Goal: Navigation & Orientation: Find specific page/section

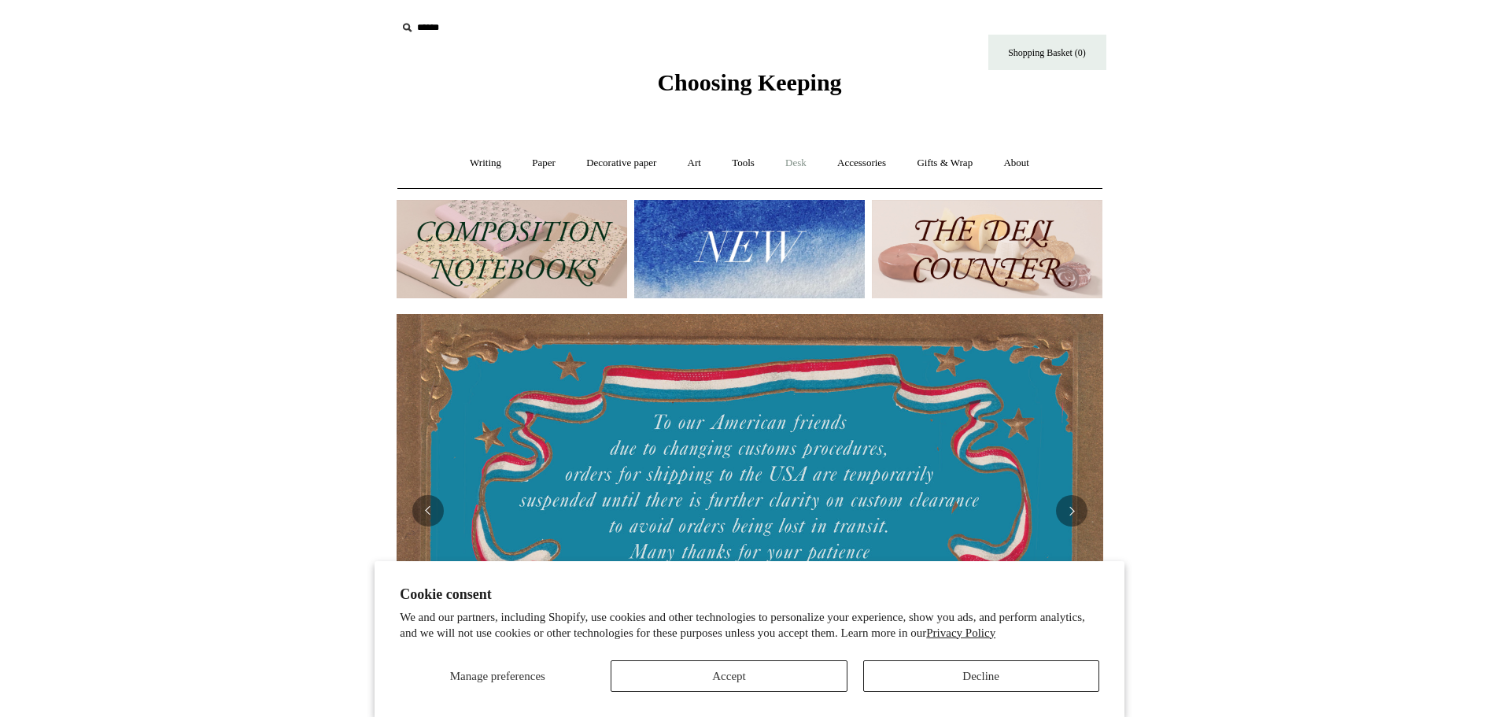
click at [814, 167] on link "Desk +" at bounding box center [796, 163] width 50 height 42
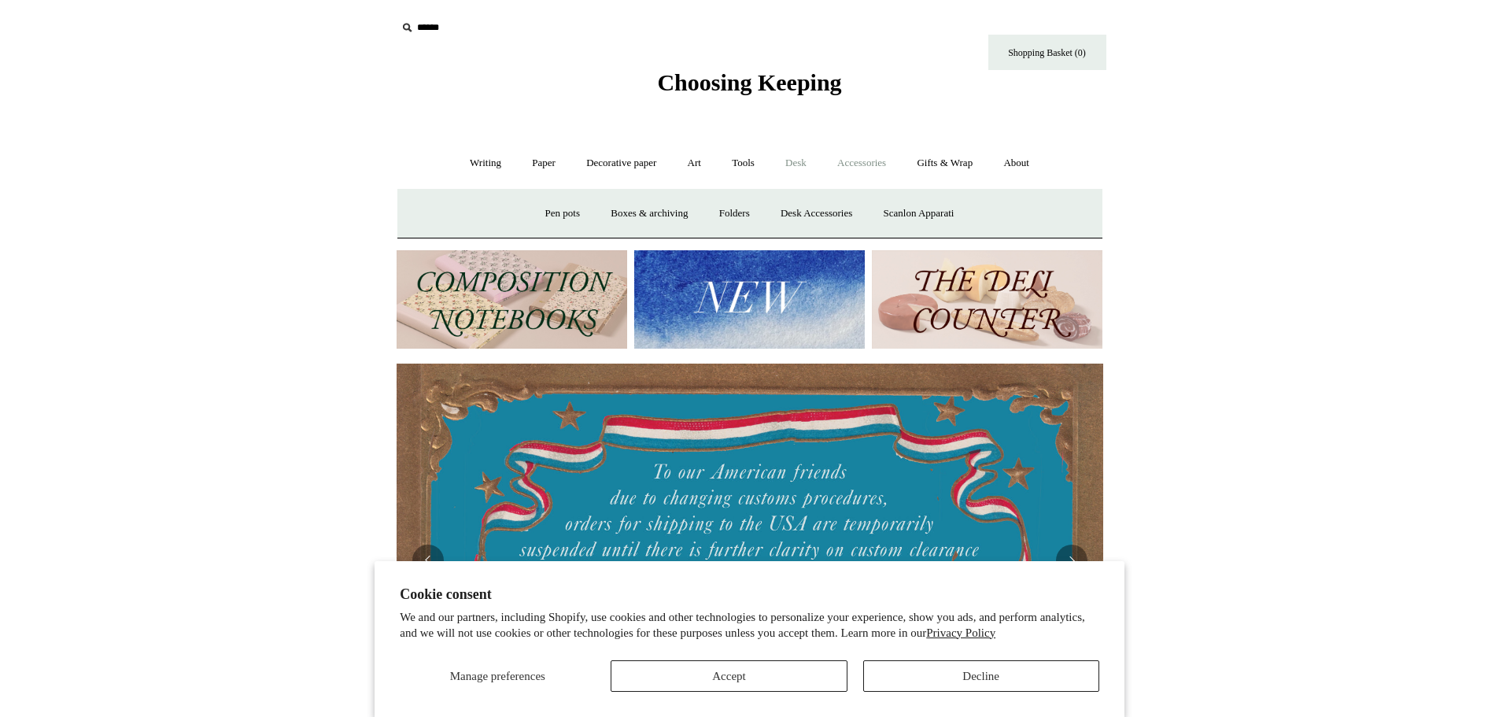
click at [867, 168] on link "Accessories +" at bounding box center [861, 163] width 77 height 42
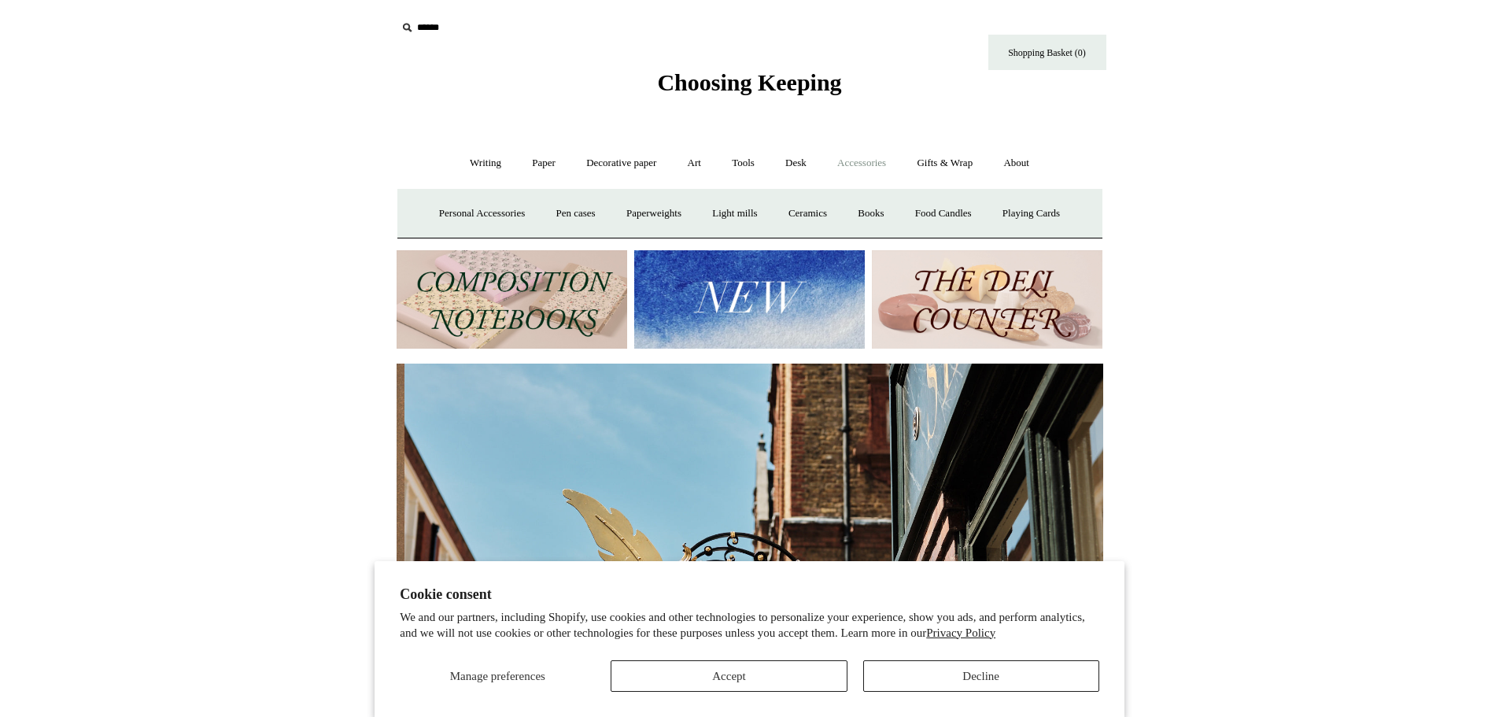
scroll to position [0, 706]
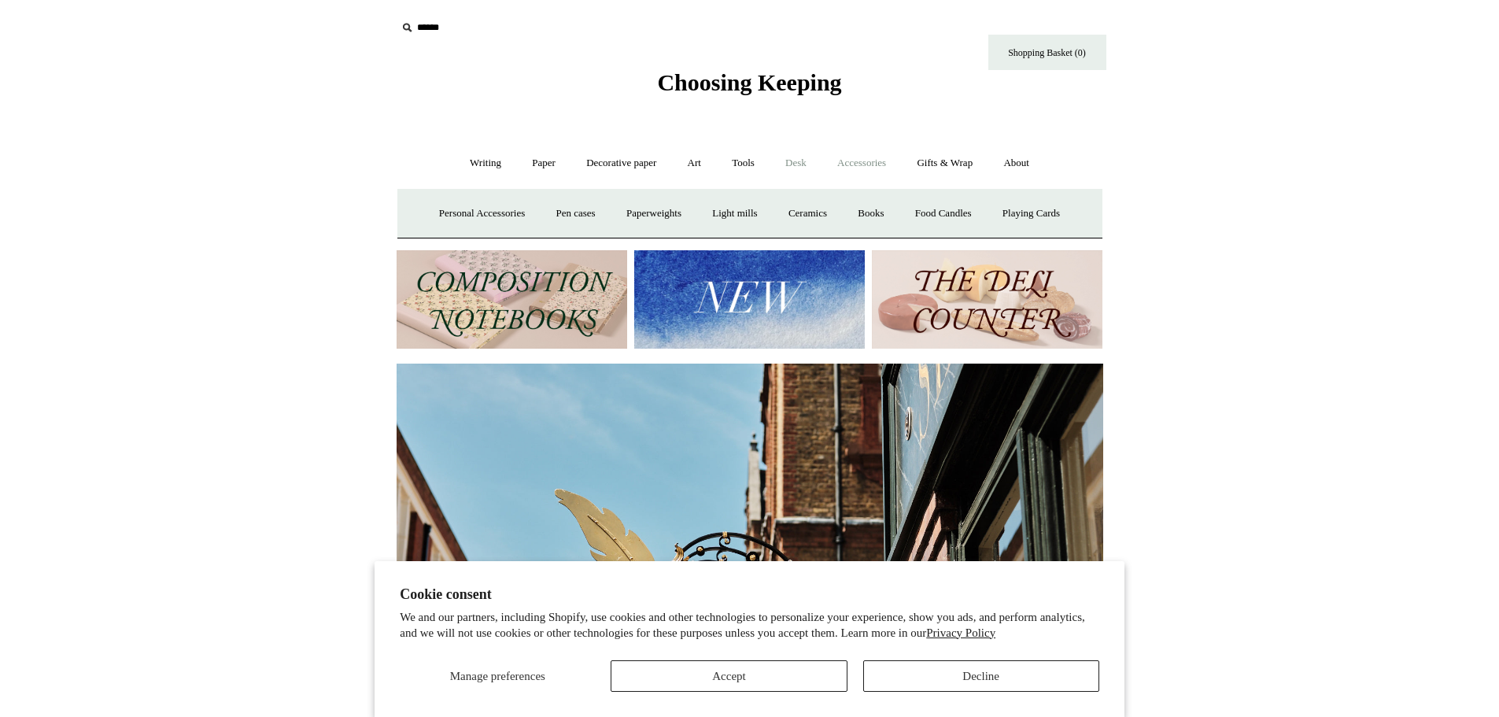
click at [802, 165] on link "Desk +" at bounding box center [796, 163] width 50 height 42
click at [715, 210] on link "Folders" at bounding box center [734, 214] width 59 height 42
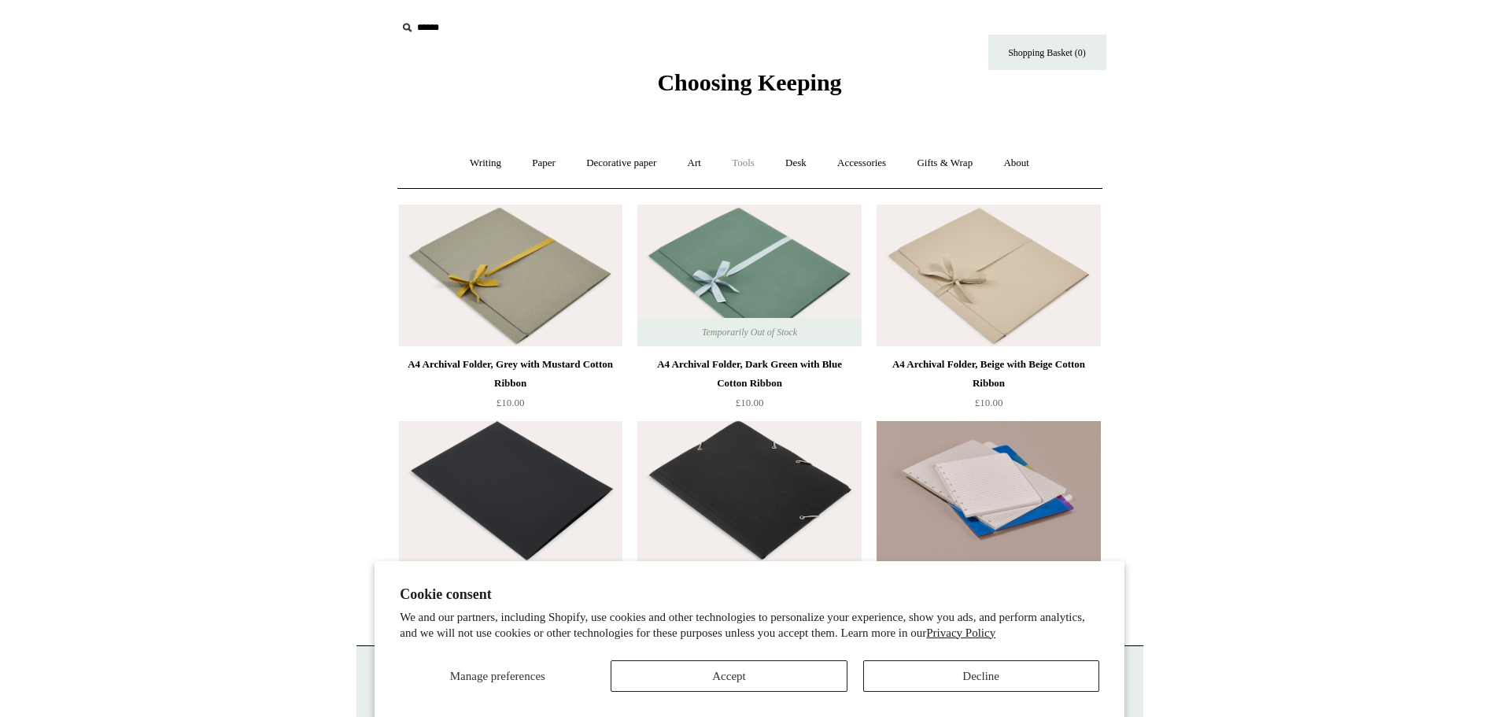
click at [735, 160] on link "Tools +" at bounding box center [743, 163] width 51 height 42
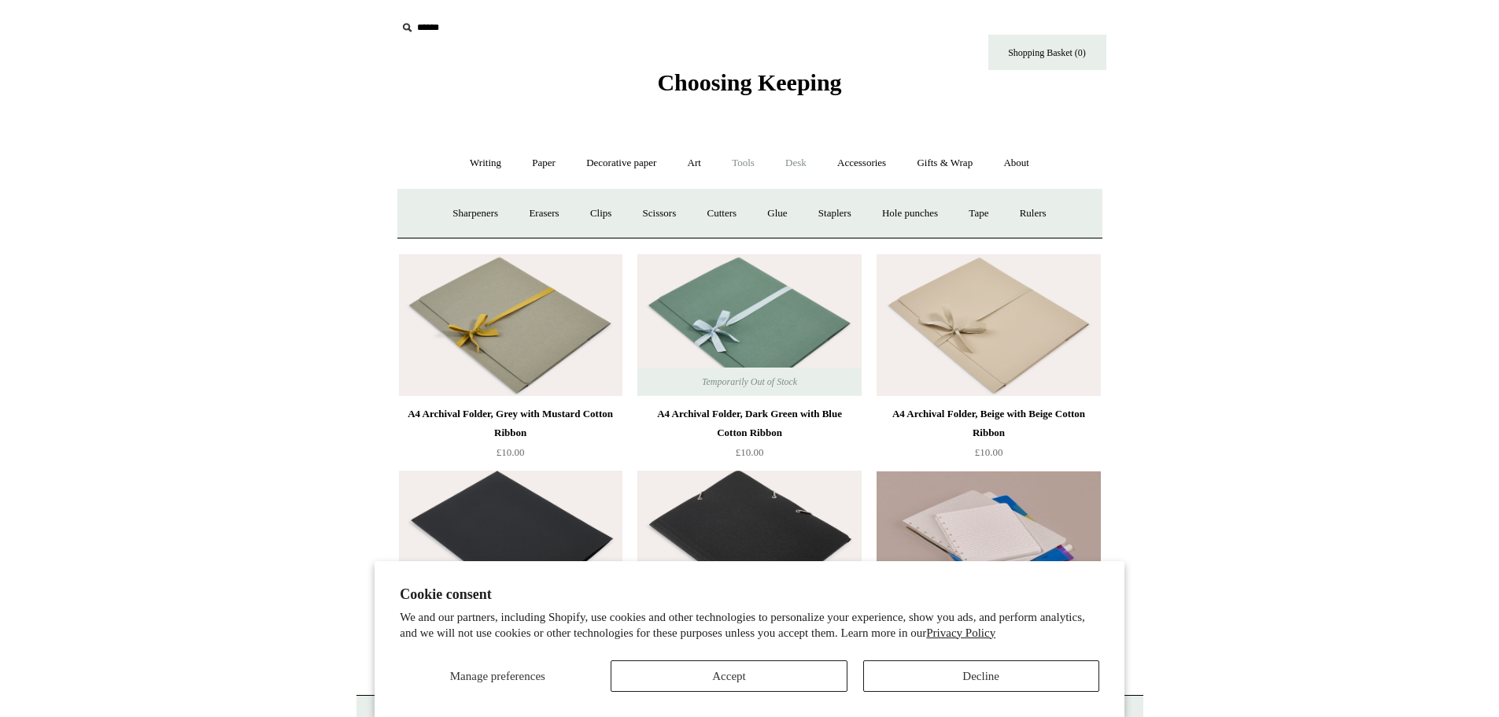
click at [800, 160] on link "Desk +" at bounding box center [796, 163] width 50 height 42
click at [891, 169] on link "Accessories +" at bounding box center [861, 163] width 77 height 42
click at [891, 216] on link "Books" at bounding box center [870, 214] width 54 height 42
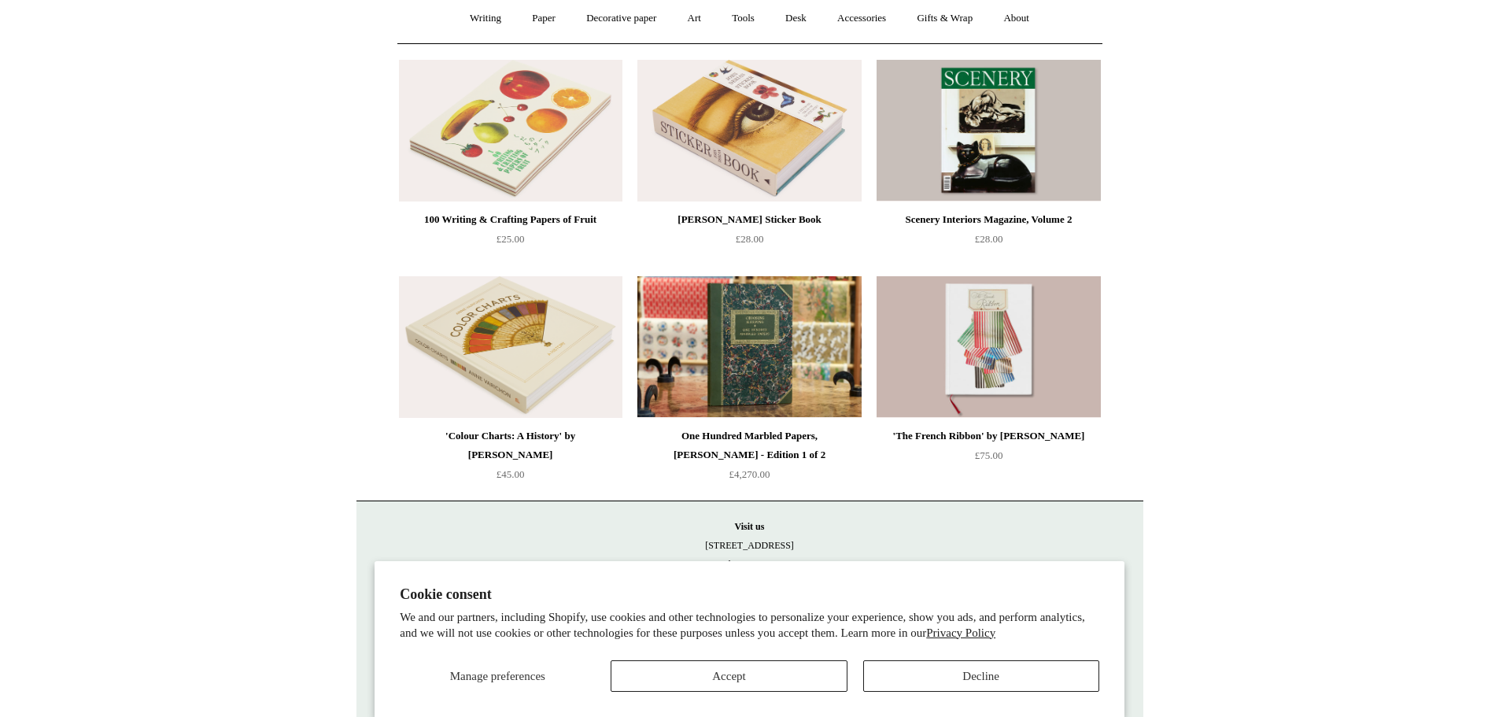
scroll to position [175, 0]
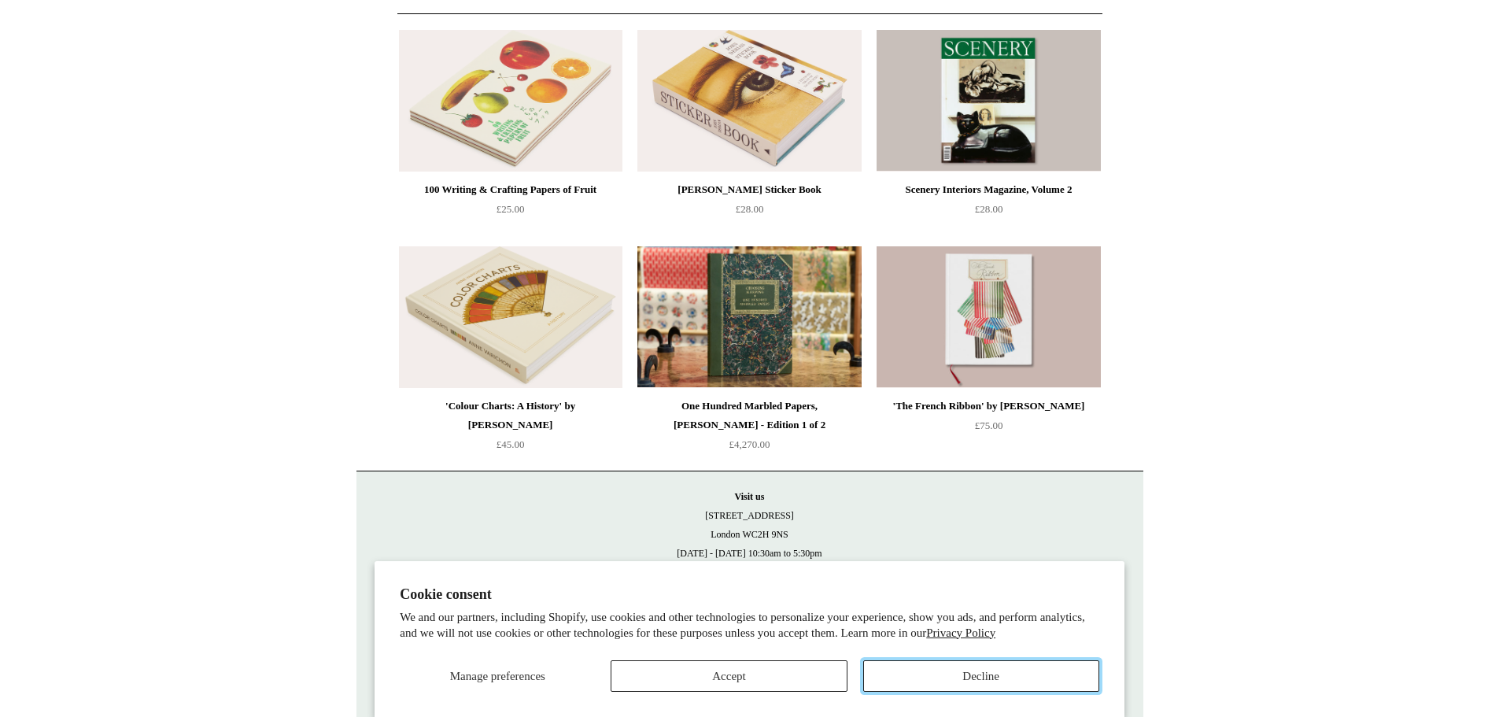
click at [976, 677] on button "Decline" at bounding box center [981, 675] width 236 height 31
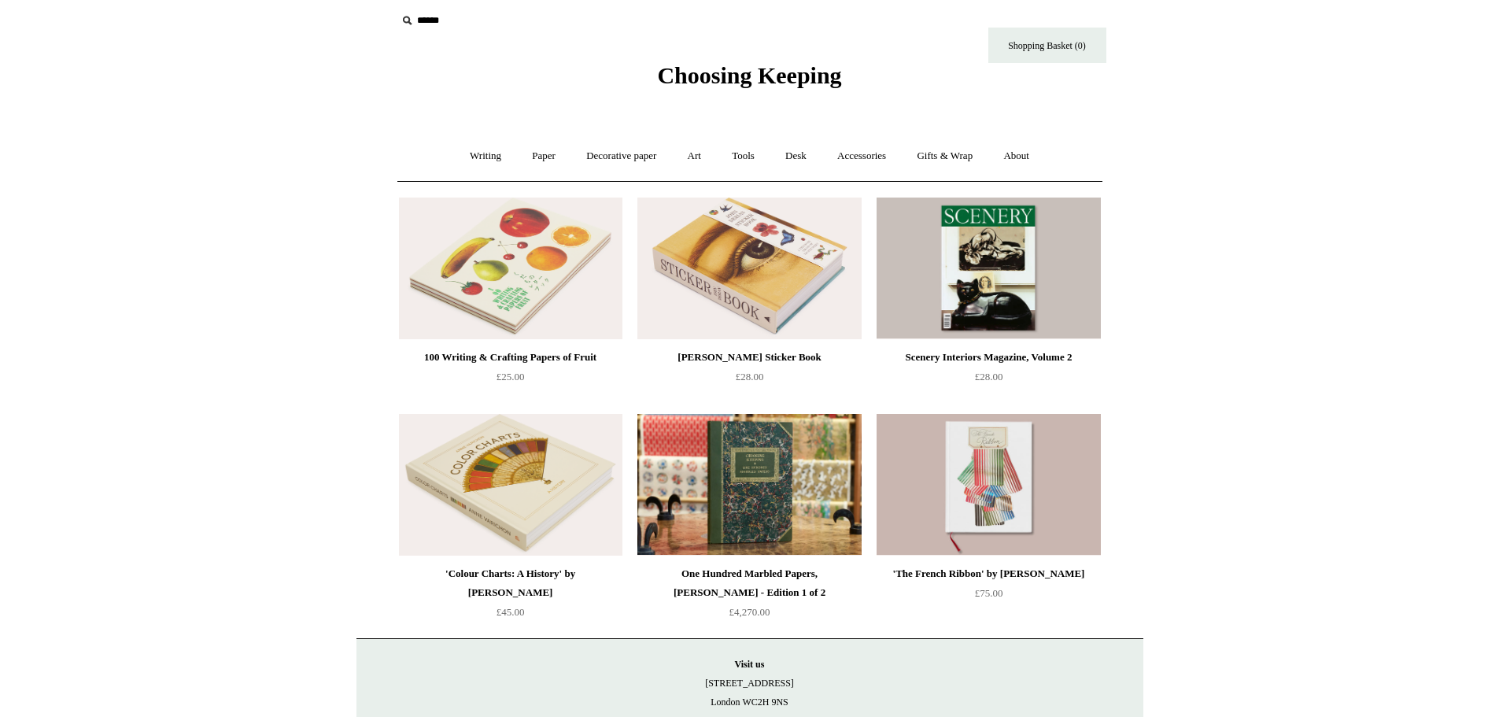
scroll to position [0, 0]
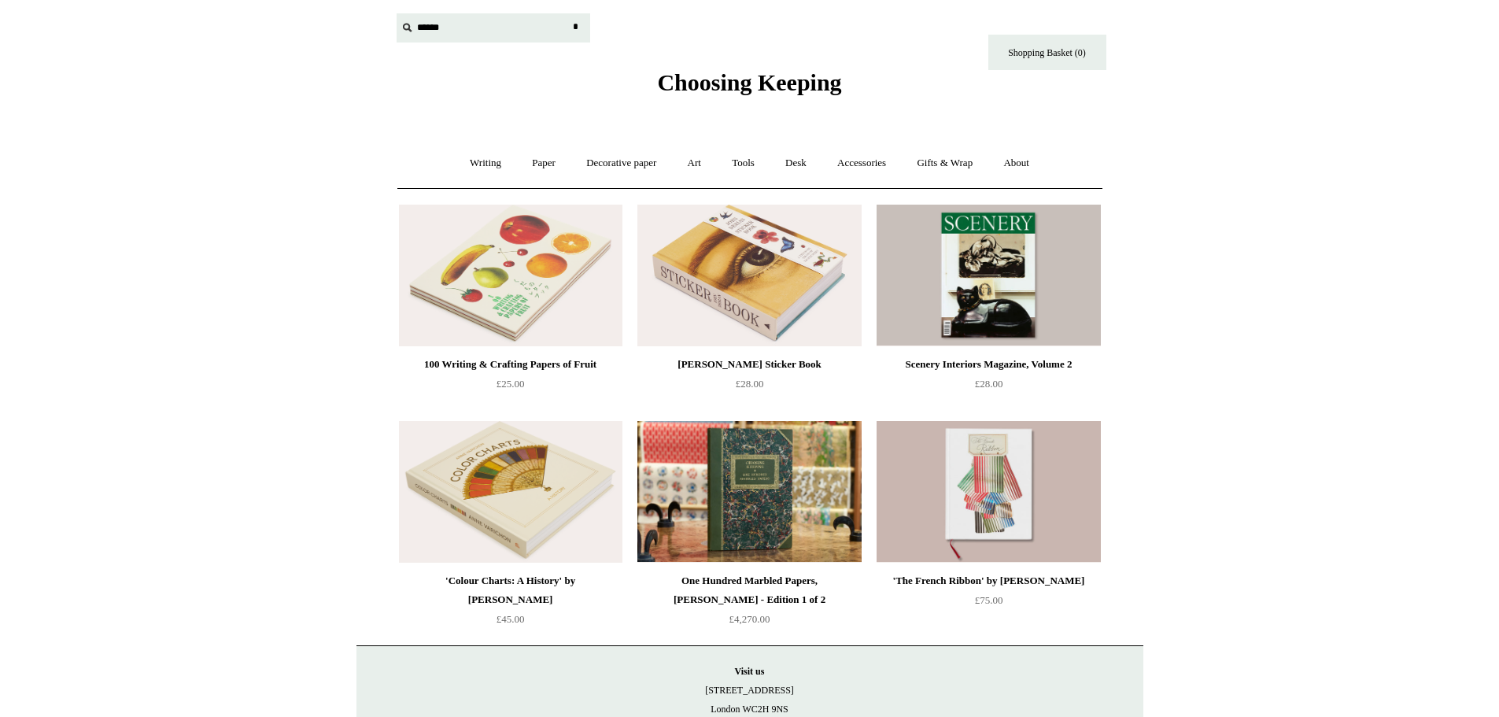
click at [433, 30] on input "text" at bounding box center [494, 27] width 194 height 29
type input "******"
click at [568, 13] on input "*" at bounding box center [576, 27] width 16 height 28
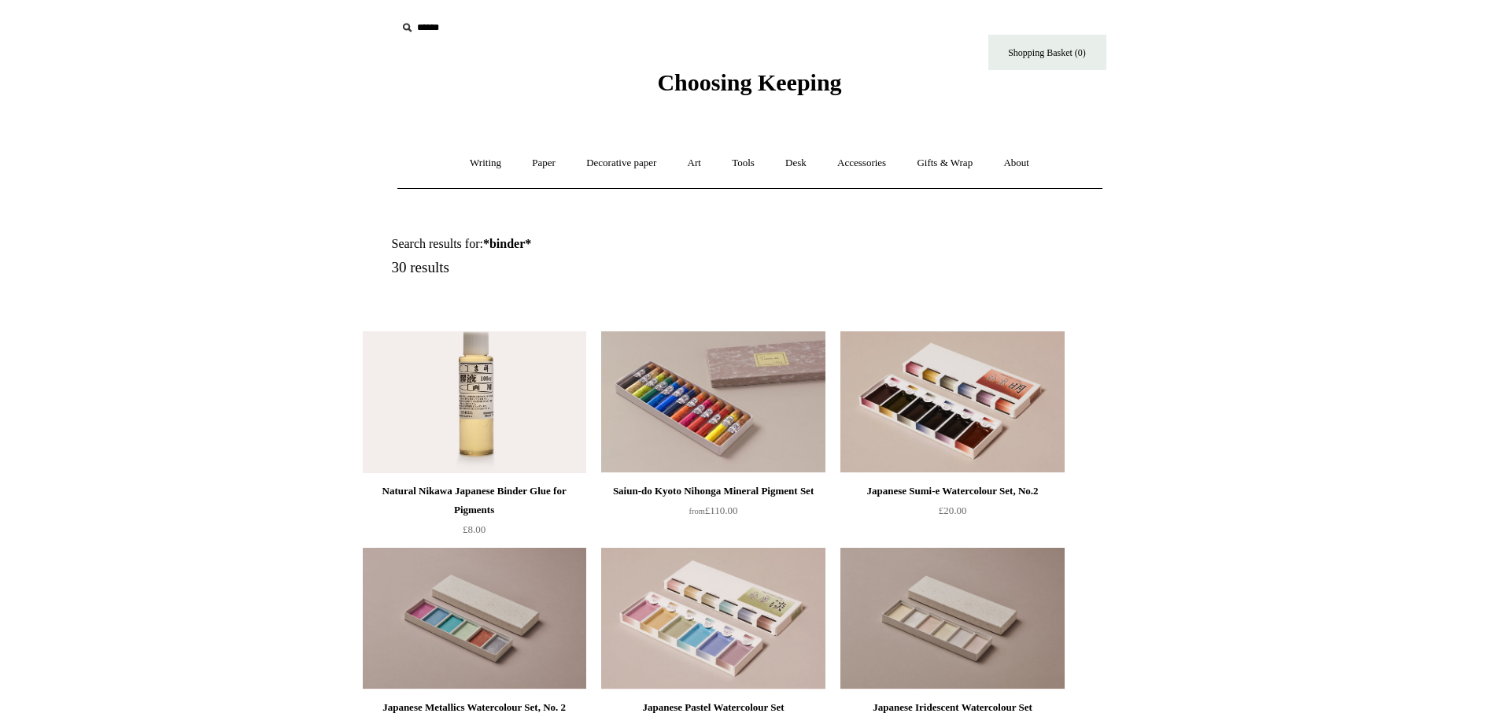
drag, startPoint x: 279, startPoint y: 272, endPoint x: 286, endPoint y: 110, distance: 162.2
click at [693, 168] on link "Art +" at bounding box center [694, 163] width 42 height 42
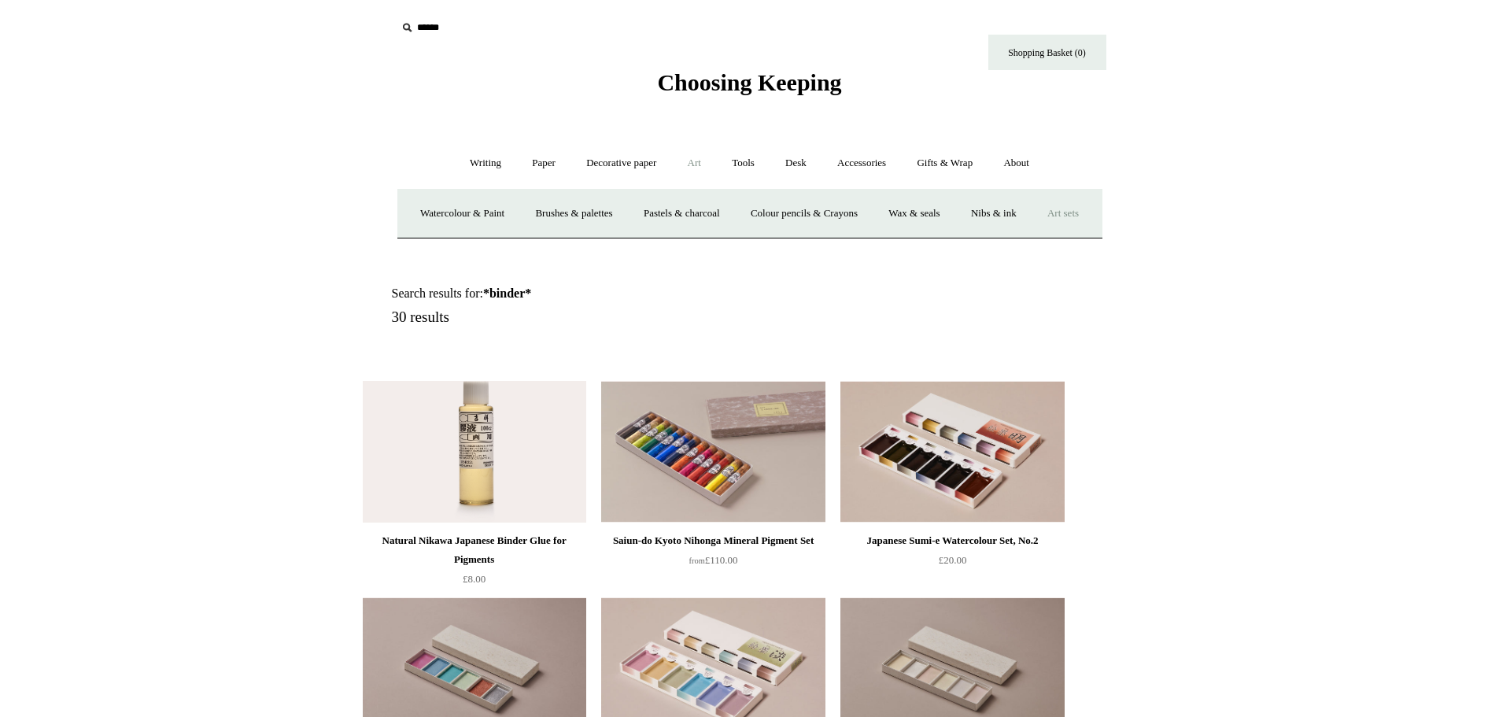
click at [1033, 234] on link "Art sets" at bounding box center [1063, 214] width 60 height 42
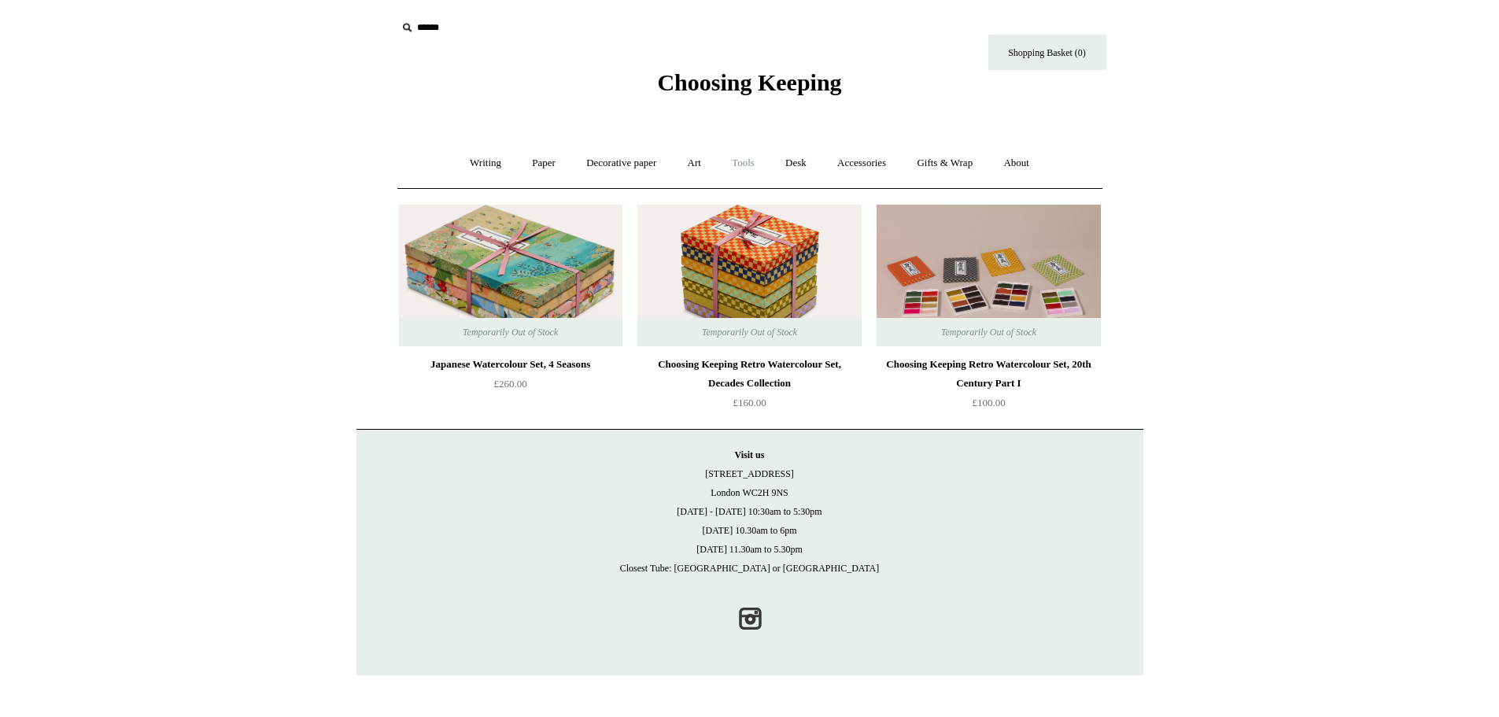
click at [733, 163] on link "Tools +" at bounding box center [743, 163] width 51 height 42
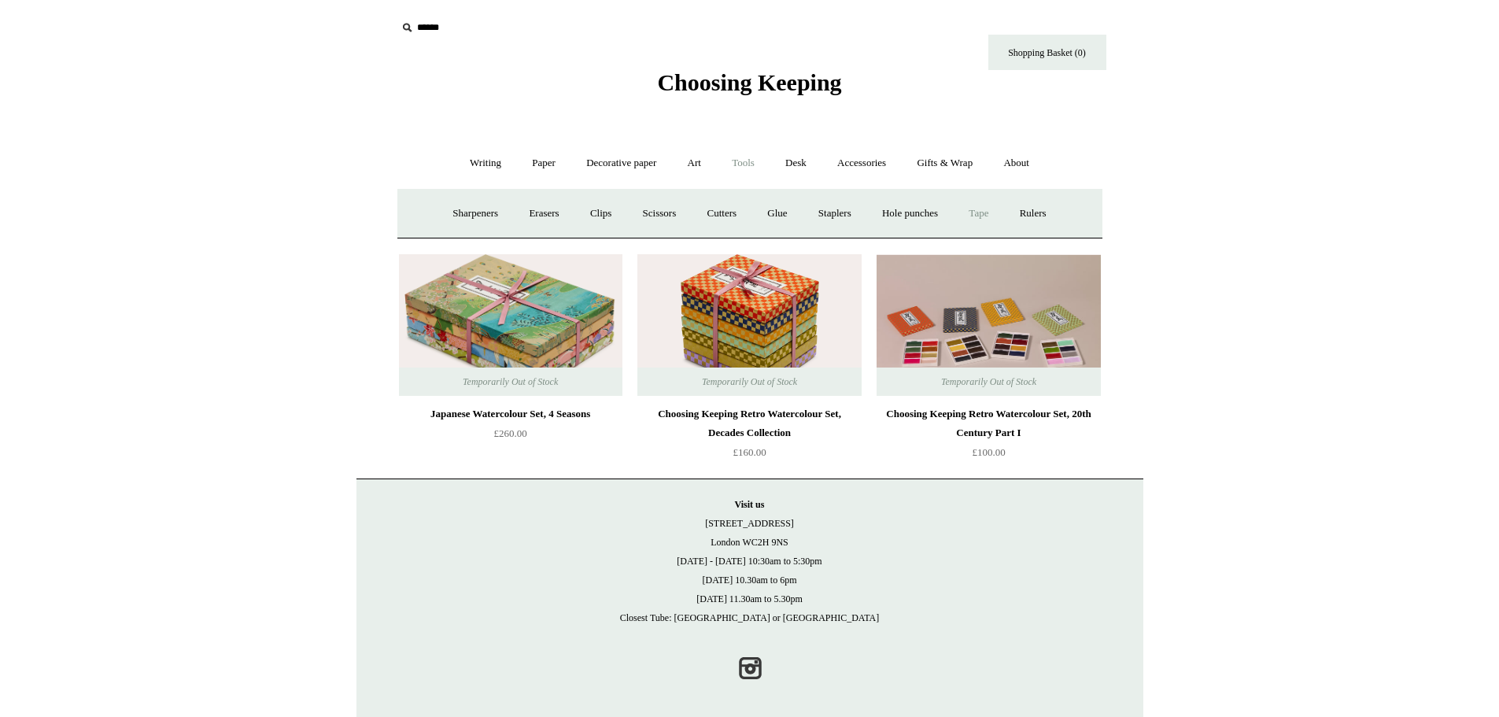
click at [987, 208] on link "Tape +" at bounding box center [978, 214] width 48 height 42
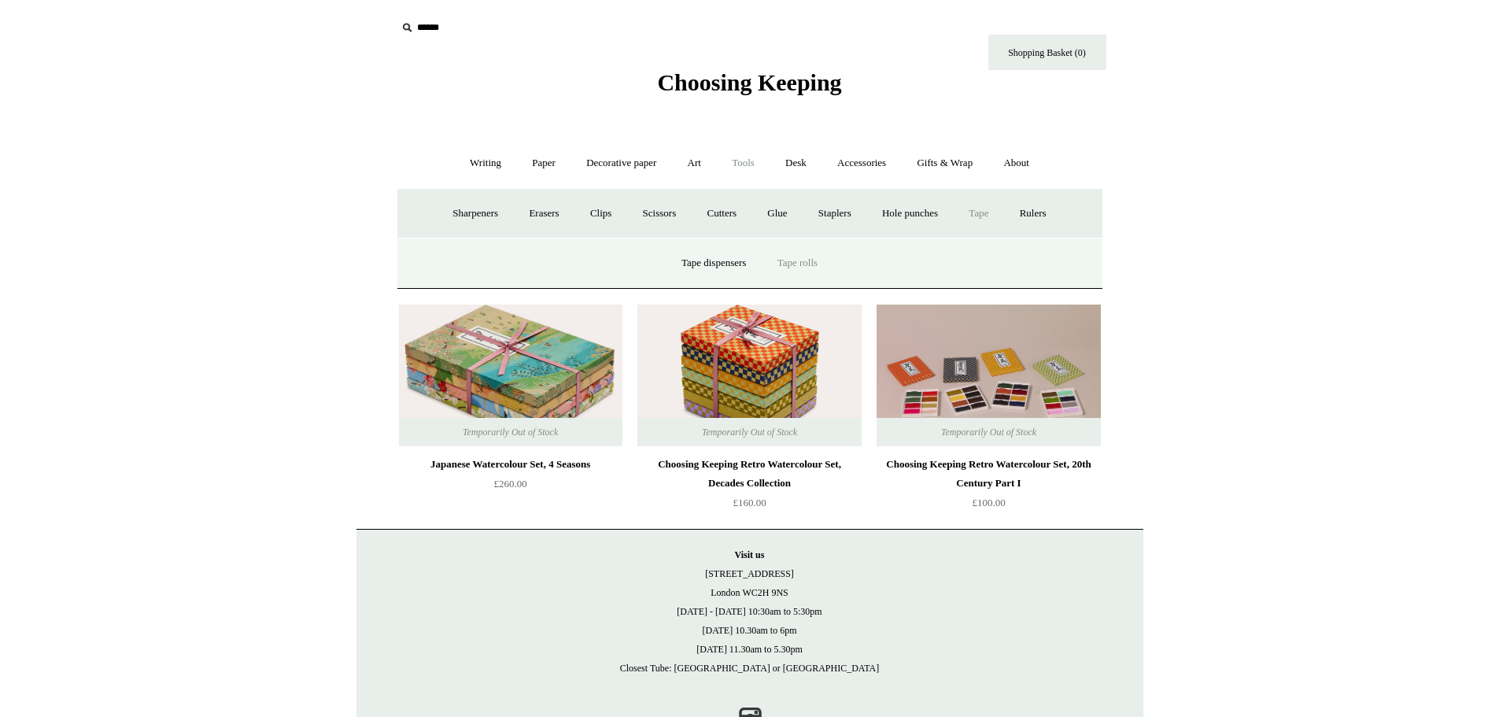
click at [823, 255] on link "Tape rolls" at bounding box center [797, 263] width 68 height 42
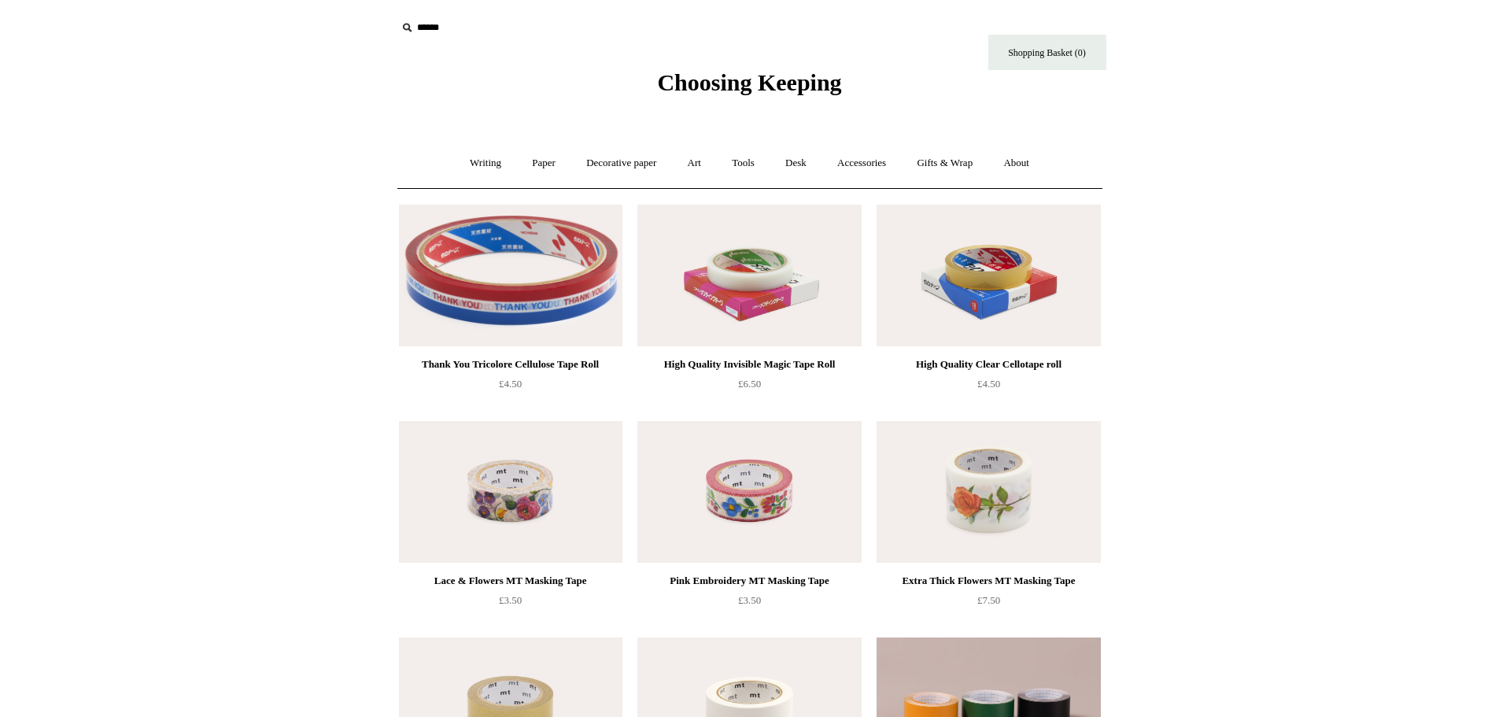
click at [796, 104] on body "Menu Choosing Keeping * Shipping Information Shopping Basket (0) * ⤺ +" at bounding box center [749, 662] width 787 height 1324
click at [804, 89] on span "Choosing Keeping" at bounding box center [749, 82] width 184 height 26
